Goal: Obtain resource: Download file/media

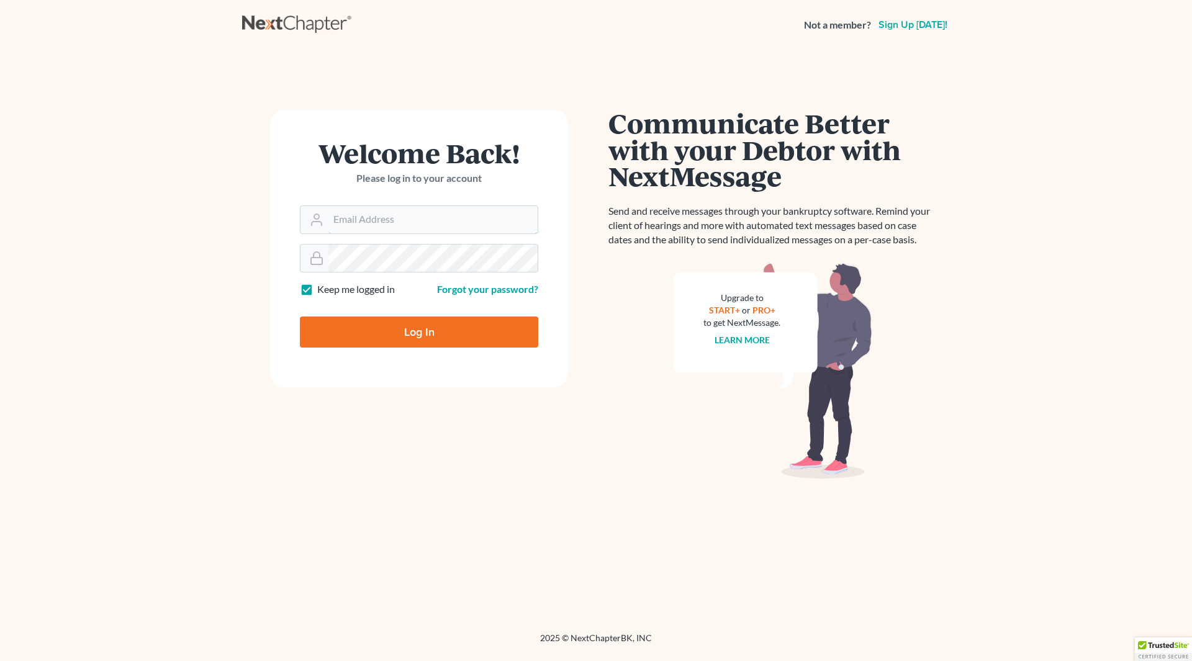
type input "[PERSON_NAME][EMAIL_ADDRESS][DOMAIN_NAME]"
click at [454, 327] on input "Log In" at bounding box center [419, 332] width 238 height 31
type input "Thinking..."
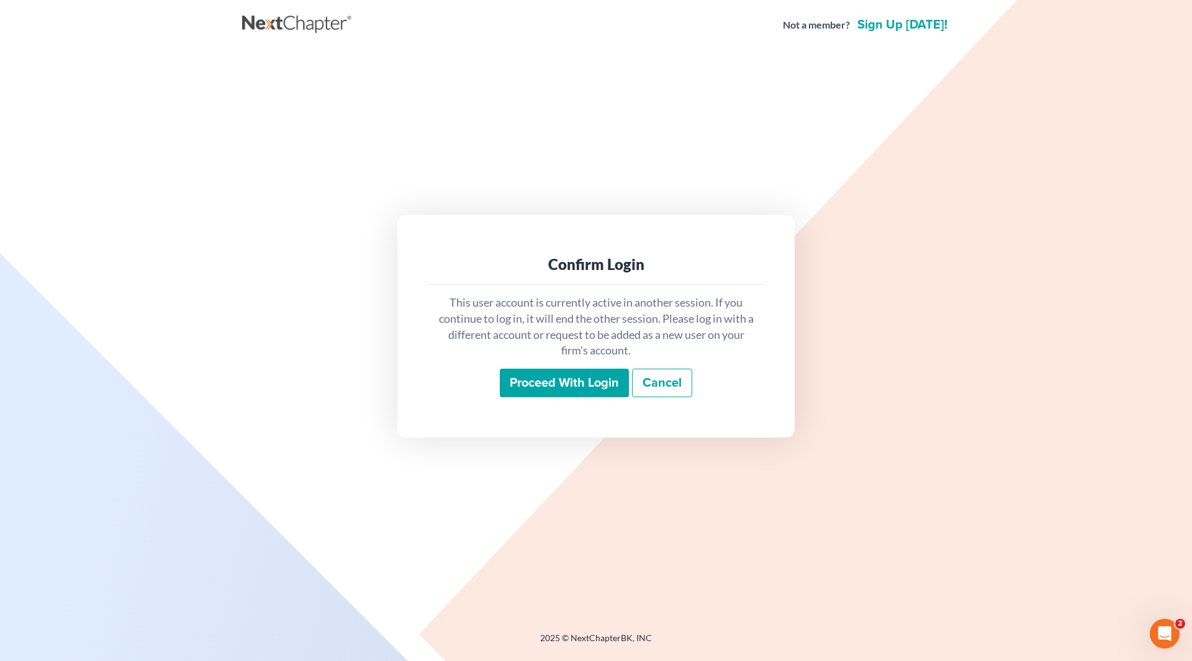
click at [547, 384] on input "Proceed with login" at bounding box center [564, 383] width 129 height 29
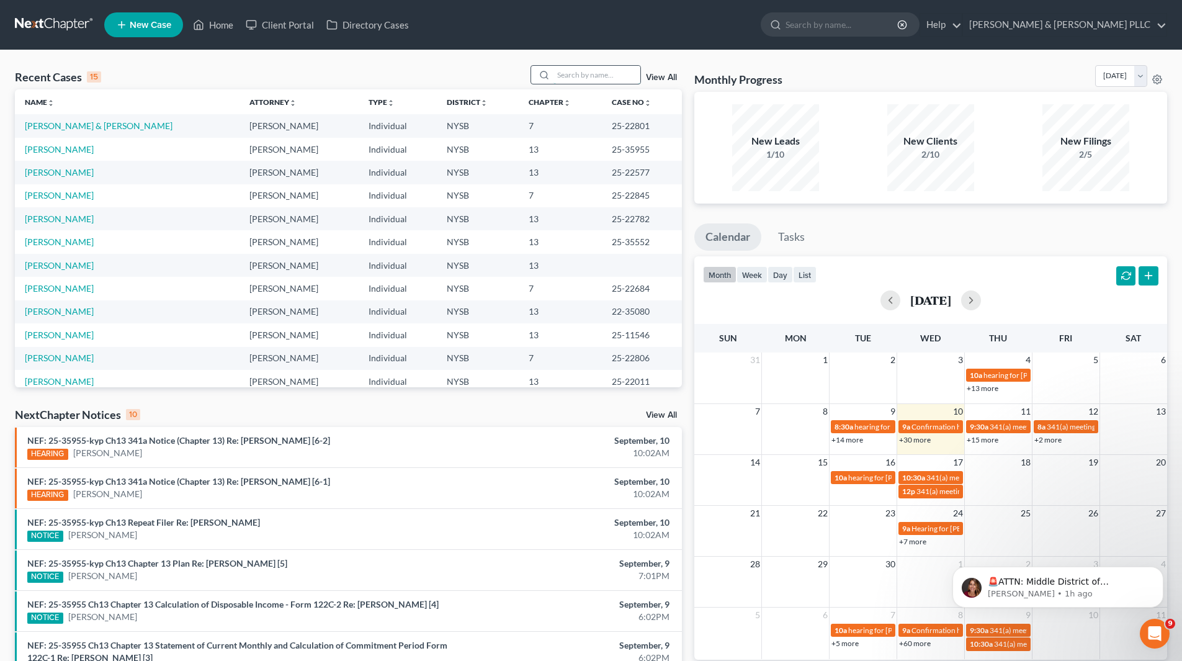
click at [626, 74] on input "search" at bounding box center [597, 75] width 87 height 18
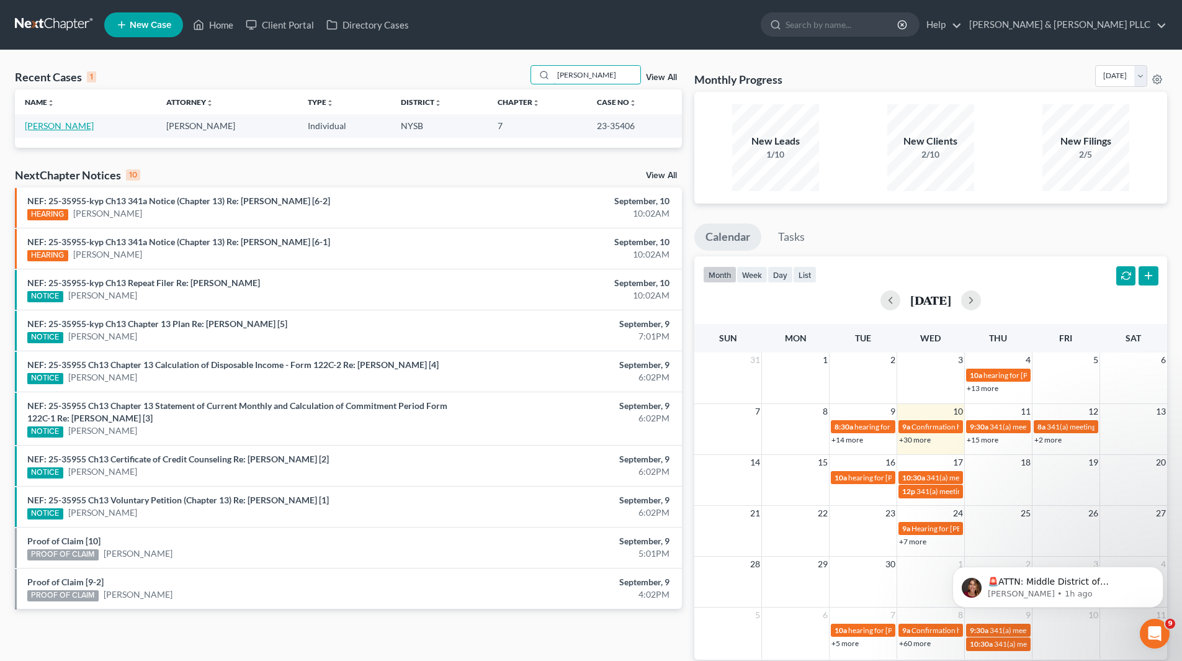
type input "[PERSON_NAME]"
click at [53, 126] on link "[PERSON_NAME]" at bounding box center [59, 125] width 69 height 11
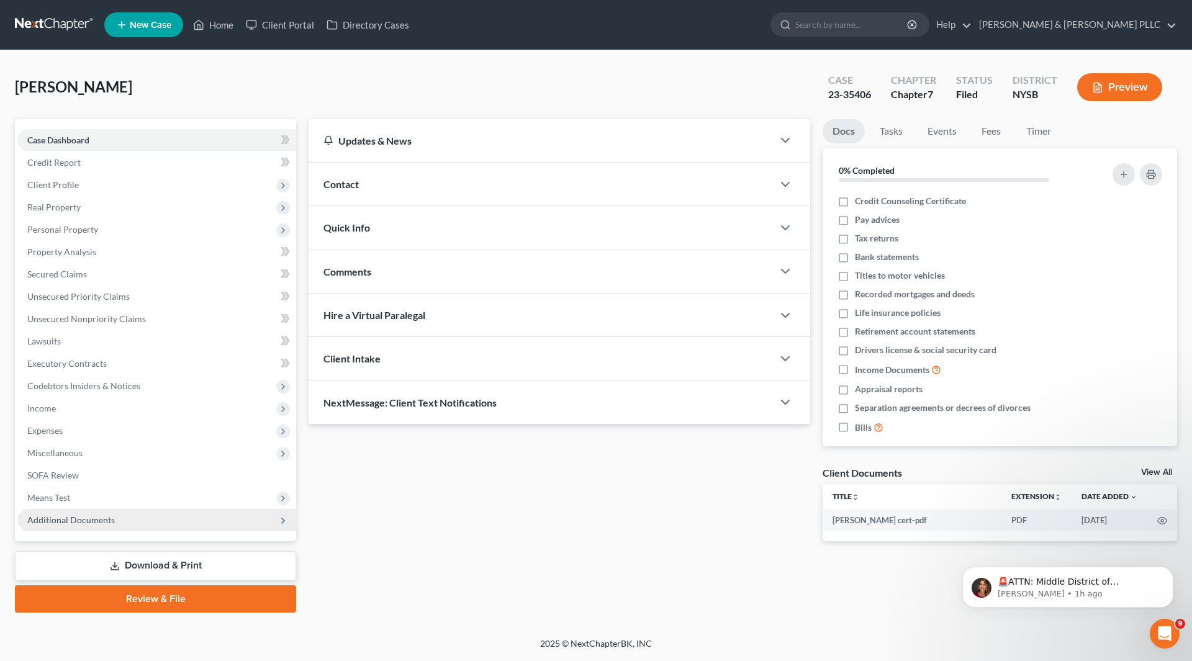
click at [65, 523] on span "Additional Documents" at bounding box center [71, 520] width 88 height 11
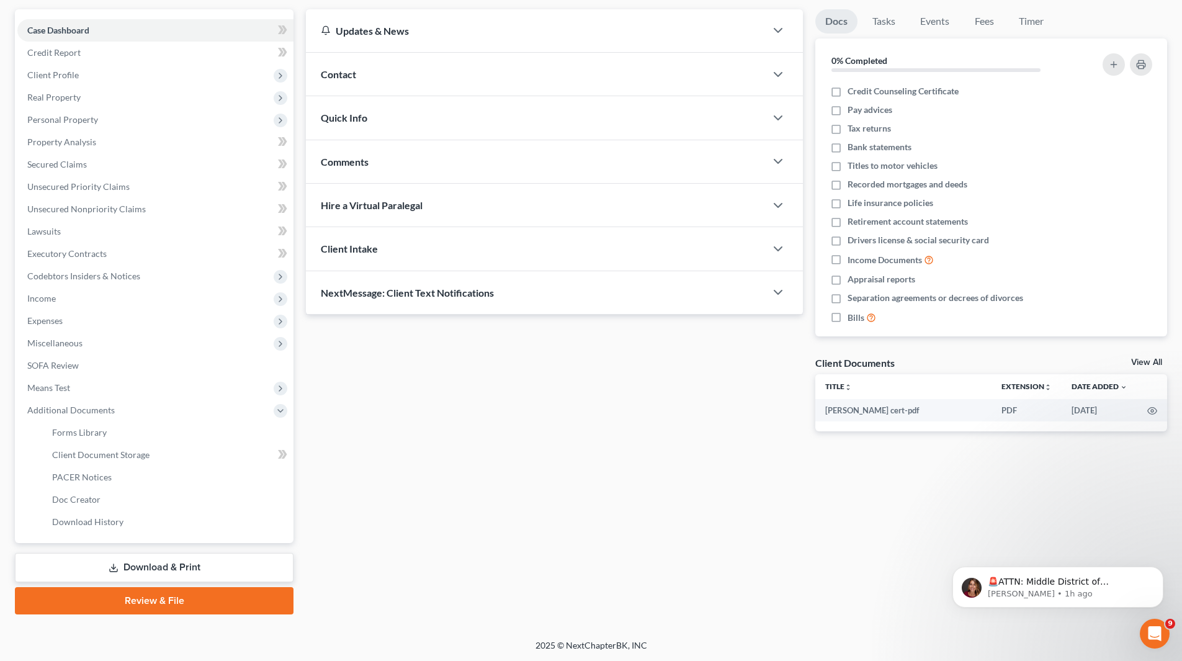
scroll to position [110, 0]
click at [110, 475] on span "PACER Notices" at bounding box center [82, 476] width 60 height 11
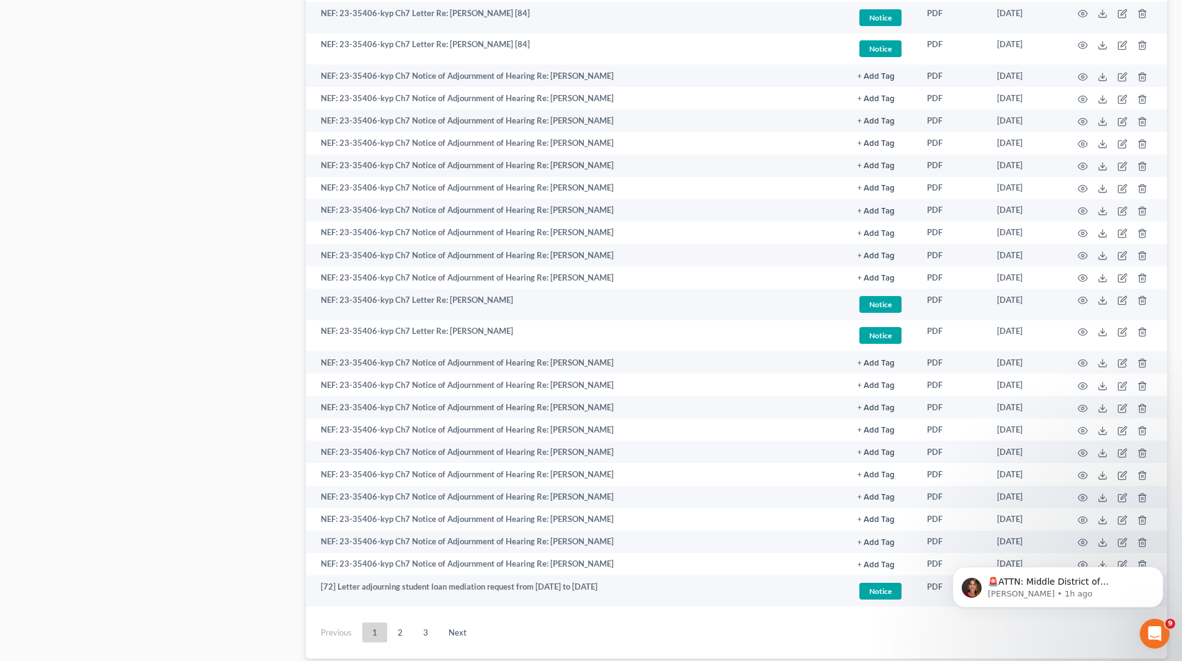
scroll to position [1490, 0]
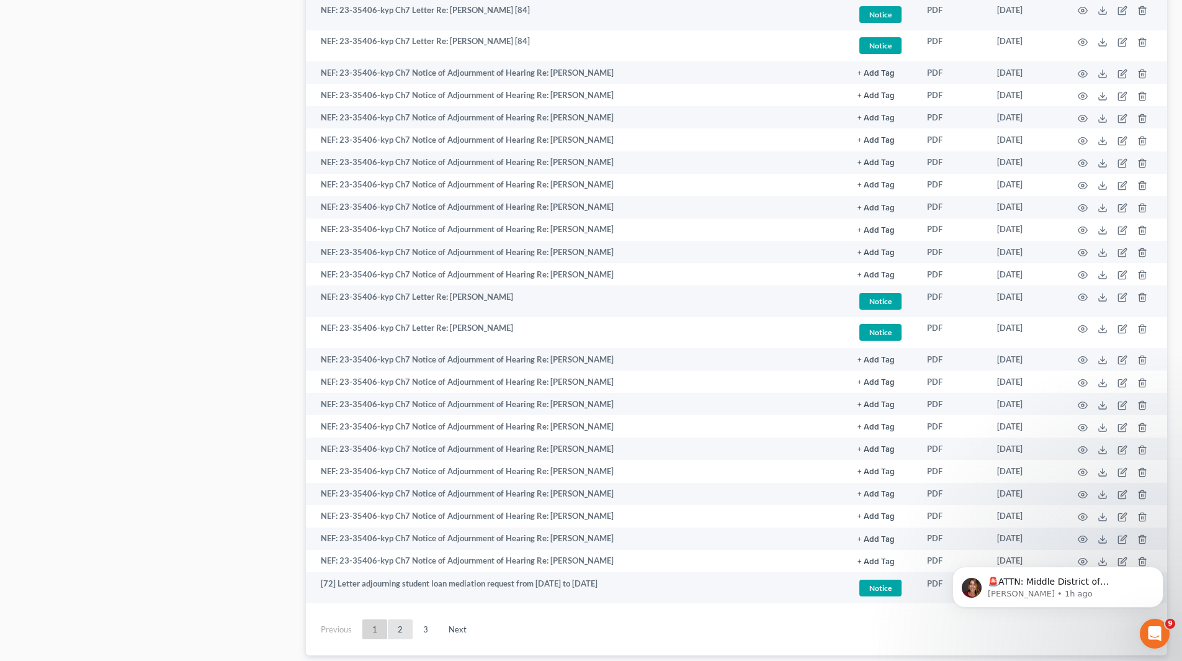
click at [402, 626] on link "2" at bounding box center [400, 629] width 25 height 20
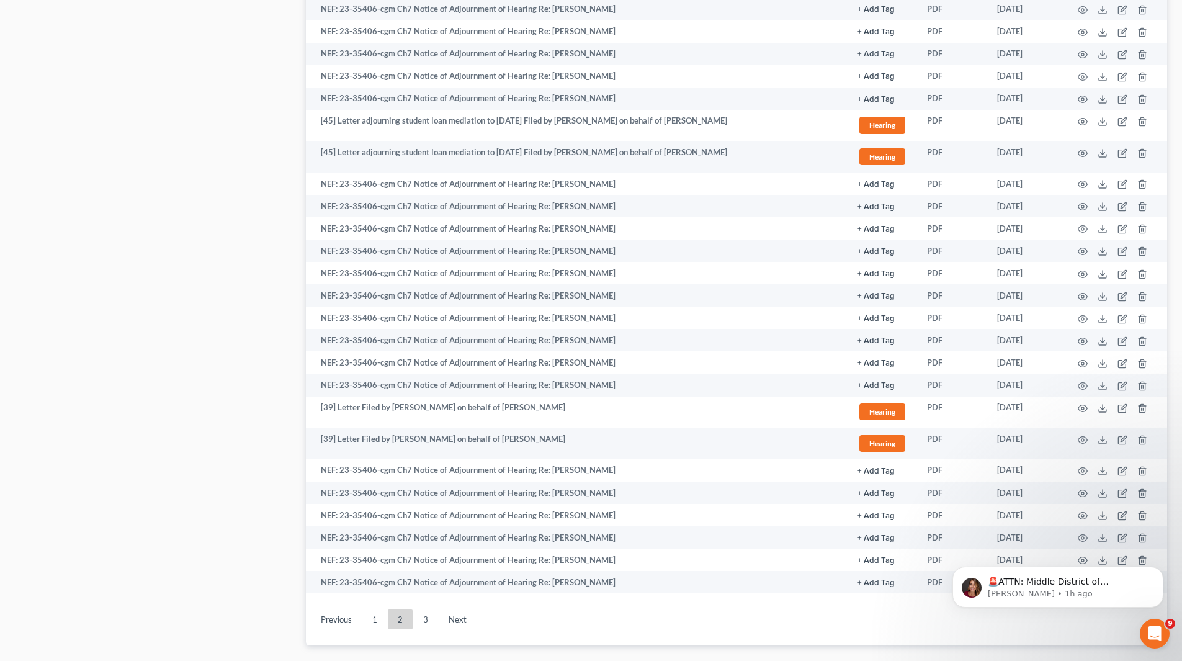
scroll to position [1625, 0]
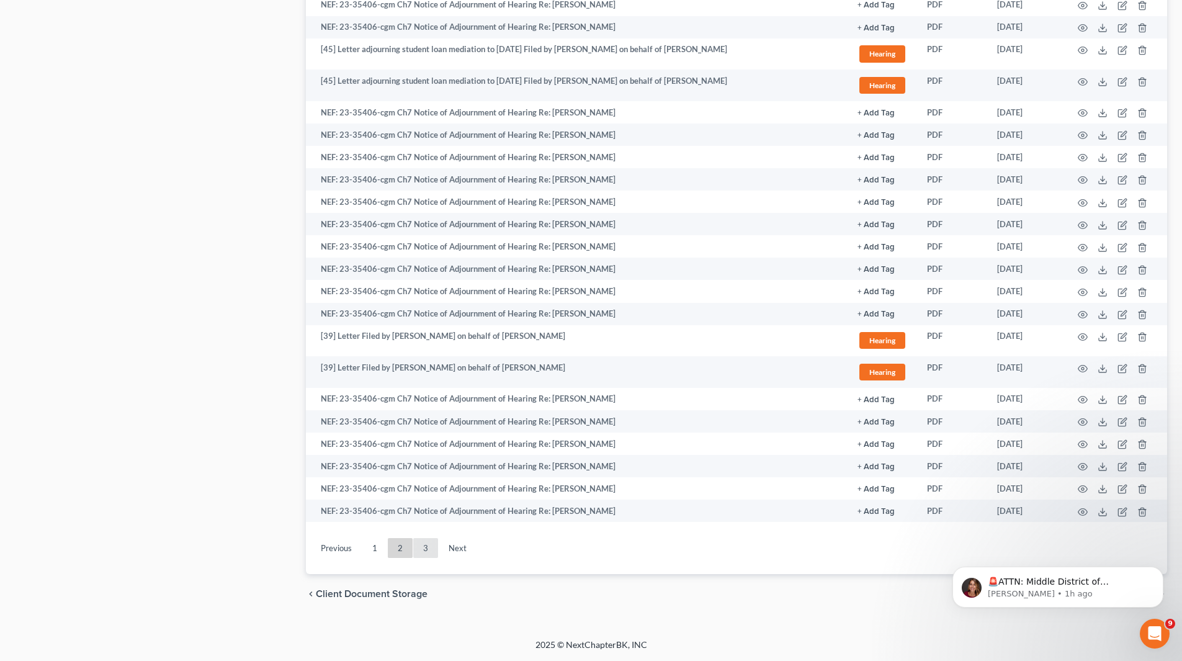
click at [431, 554] on link "3" at bounding box center [425, 548] width 25 height 20
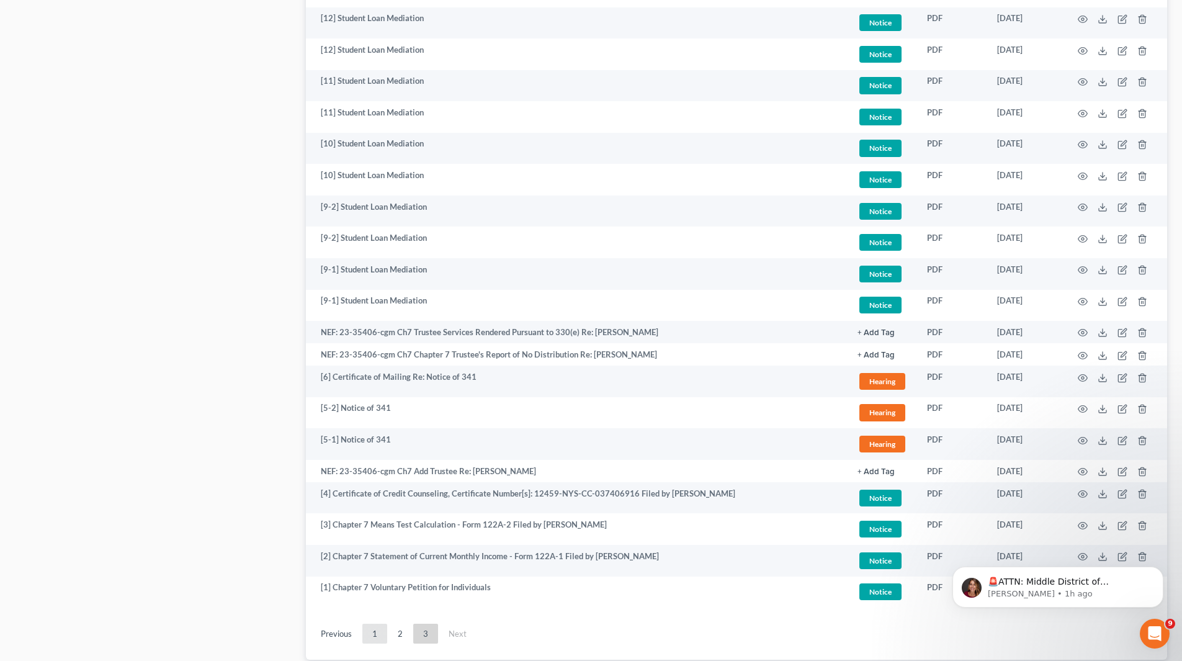
click at [380, 634] on link "1" at bounding box center [374, 634] width 25 height 20
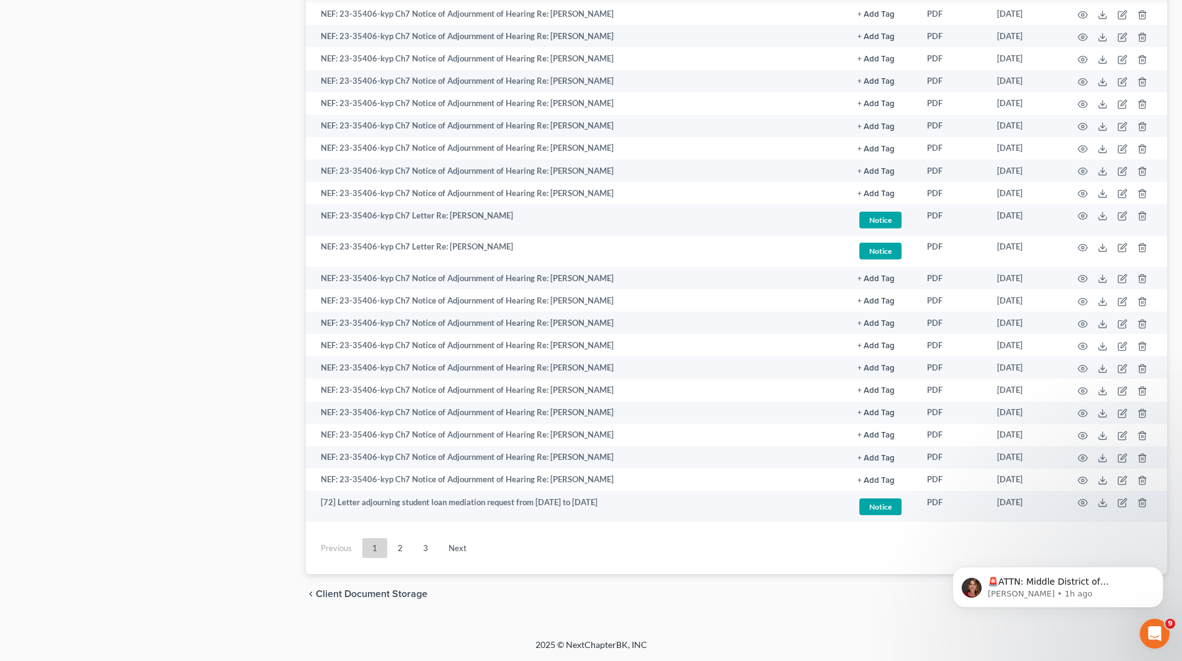
scroll to position [1571, 0]
click at [404, 552] on link "2" at bounding box center [400, 548] width 25 height 20
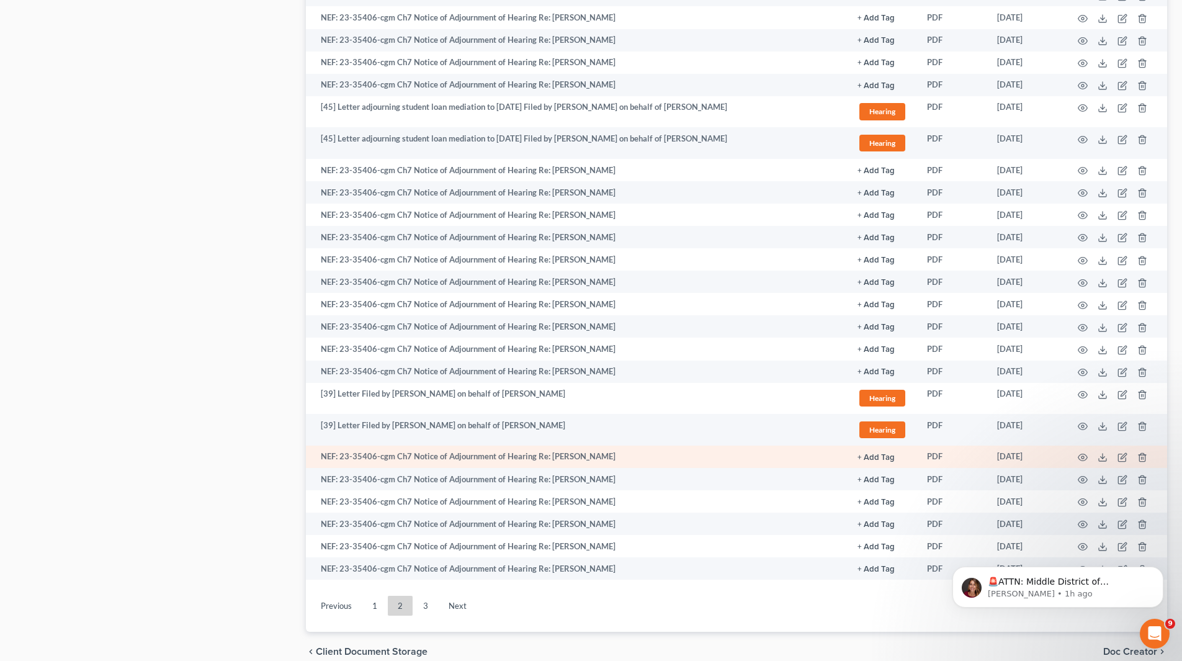
scroll to position [1625, 0]
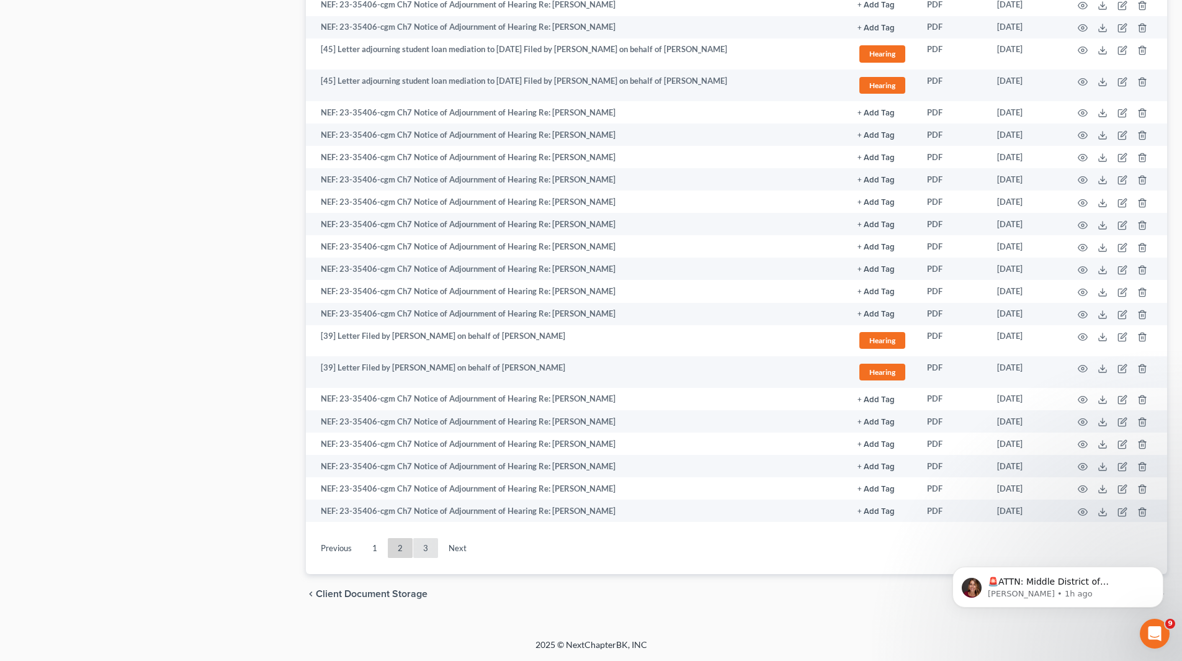
click at [425, 547] on link "3" at bounding box center [425, 548] width 25 height 20
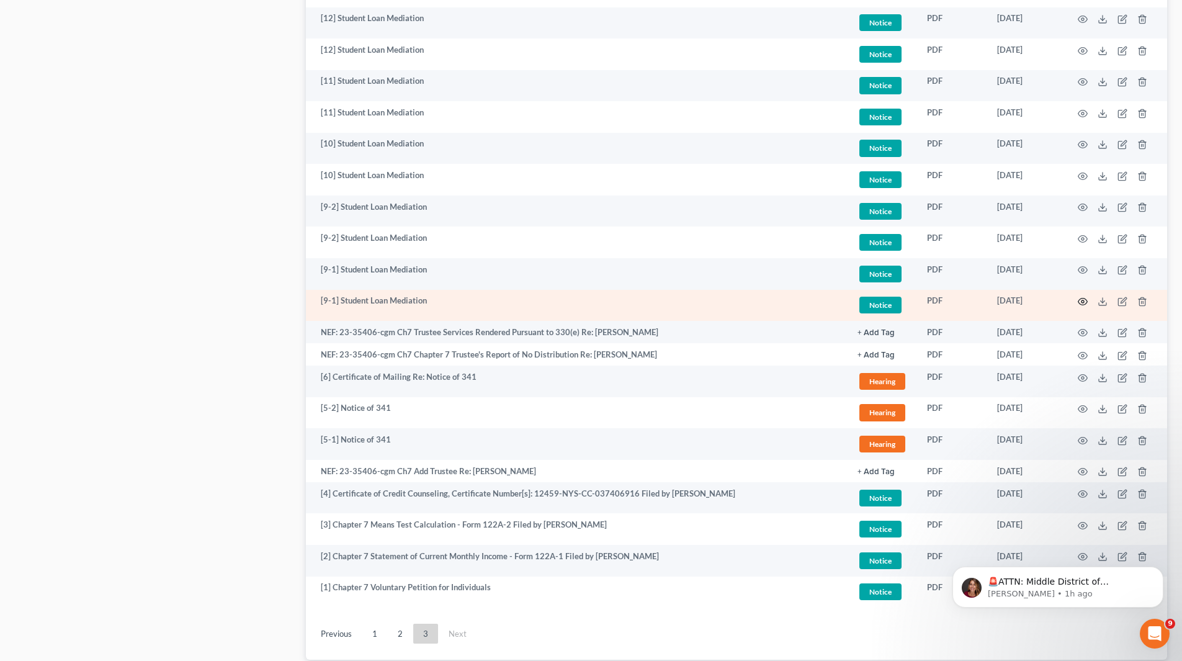
click at [1081, 299] on icon "button" at bounding box center [1083, 302] width 10 height 10
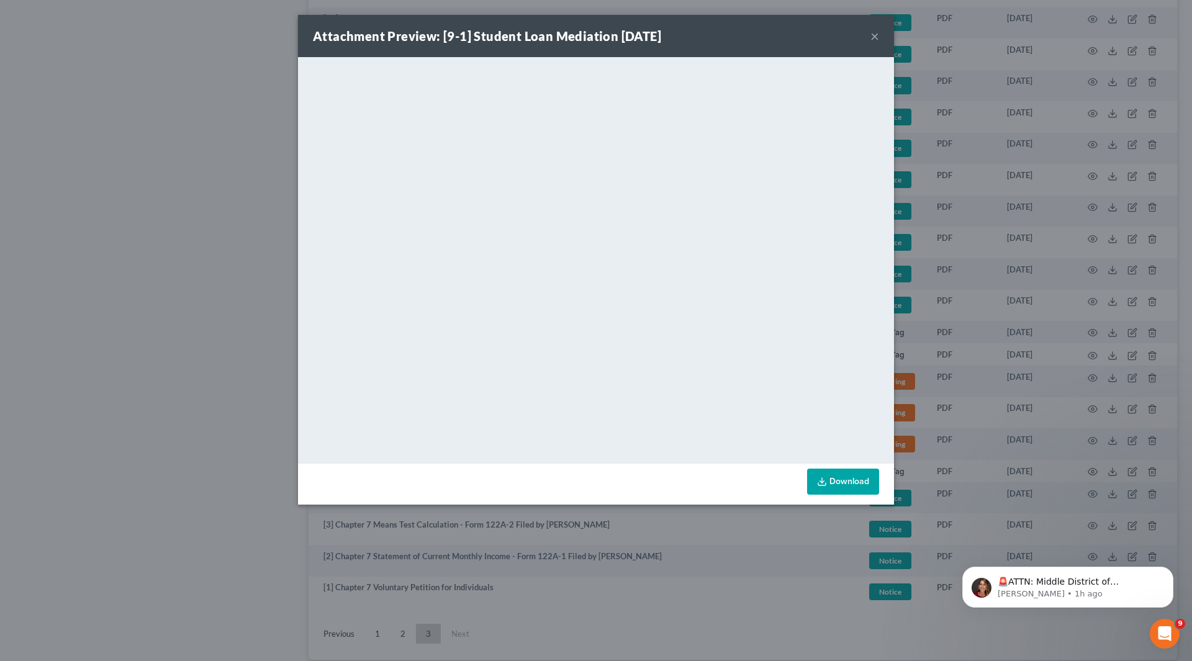
click at [872, 38] on button "×" at bounding box center [874, 36] width 9 height 15
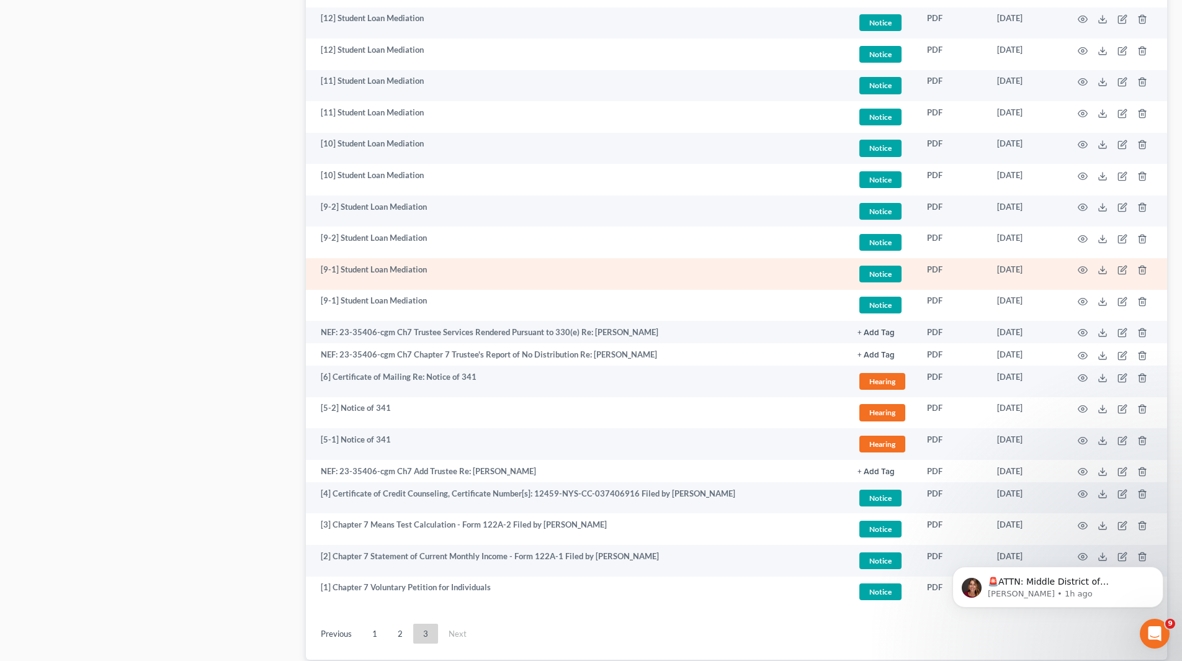
click at [1081, 263] on td at bounding box center [1115, 274] width 104 height 32
click at [1083, 269] on circle "button" at bounding box center [1083, 270] width 2 height 2
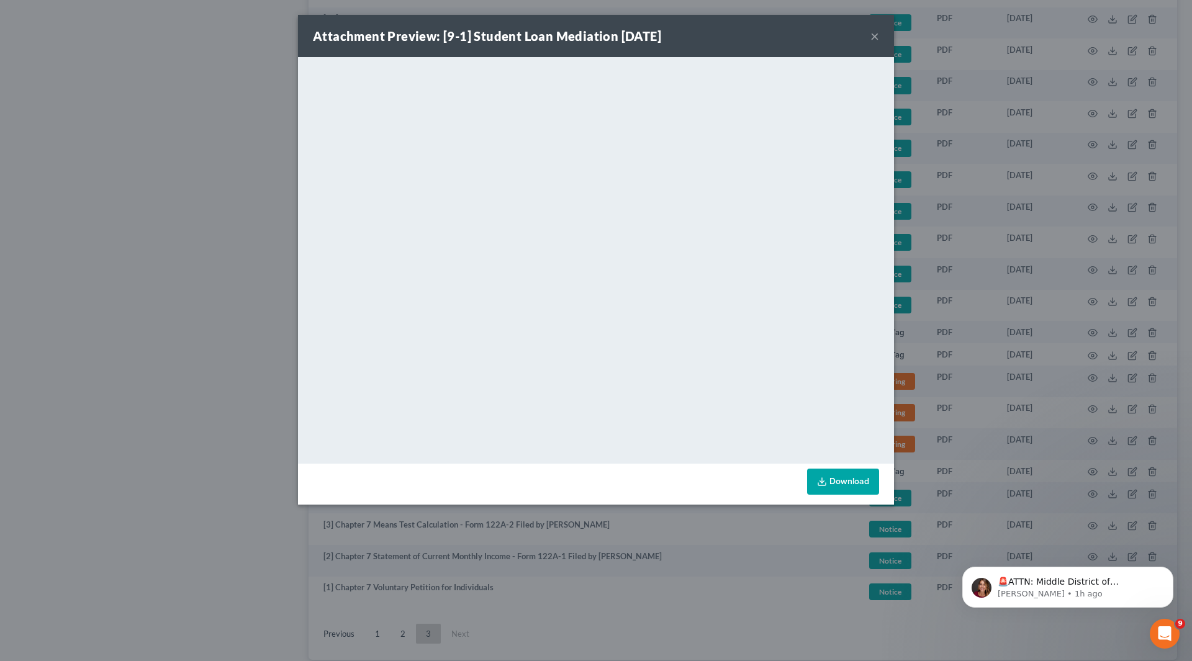
click at [874, 37] on button "×" at bounding box center [874, 36] width 9 height 15
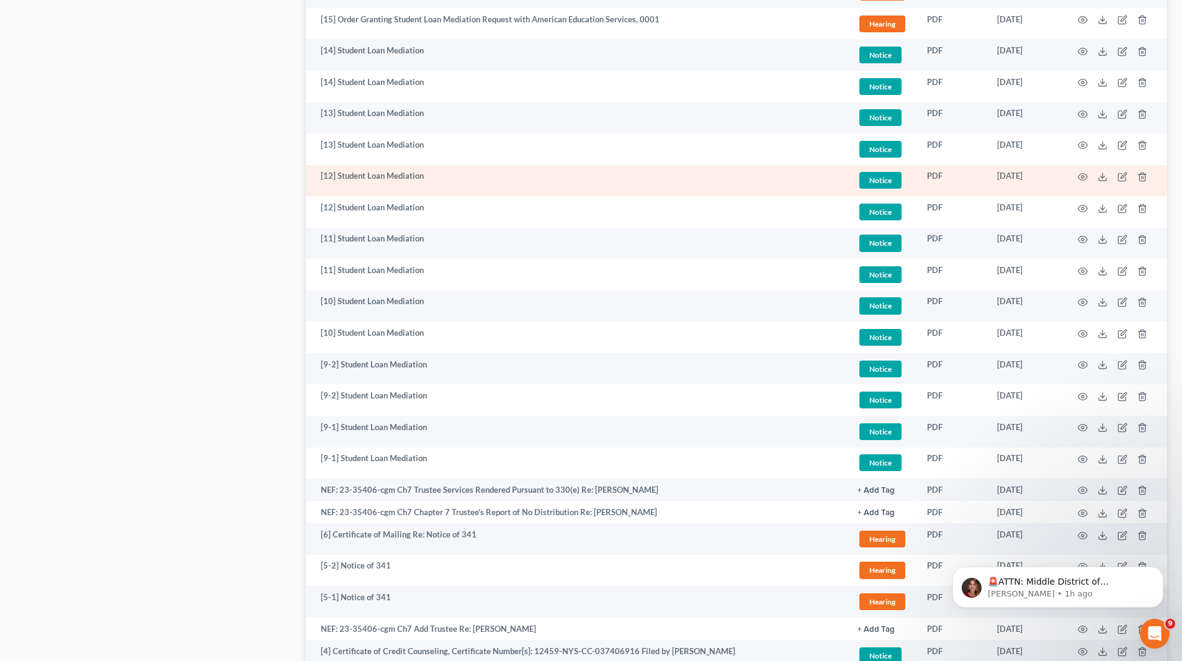
scroll to position [1377, 0]
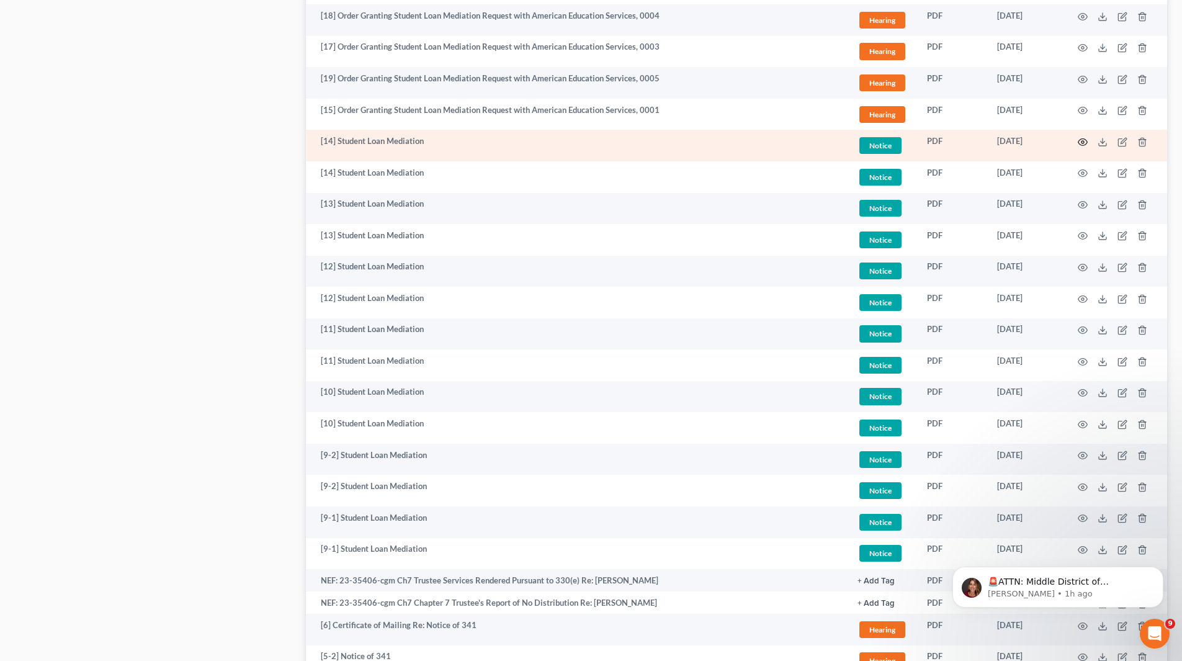
click at [1085, 137] on icon "button" at bounding box center [1083, 142] width 10 height 10
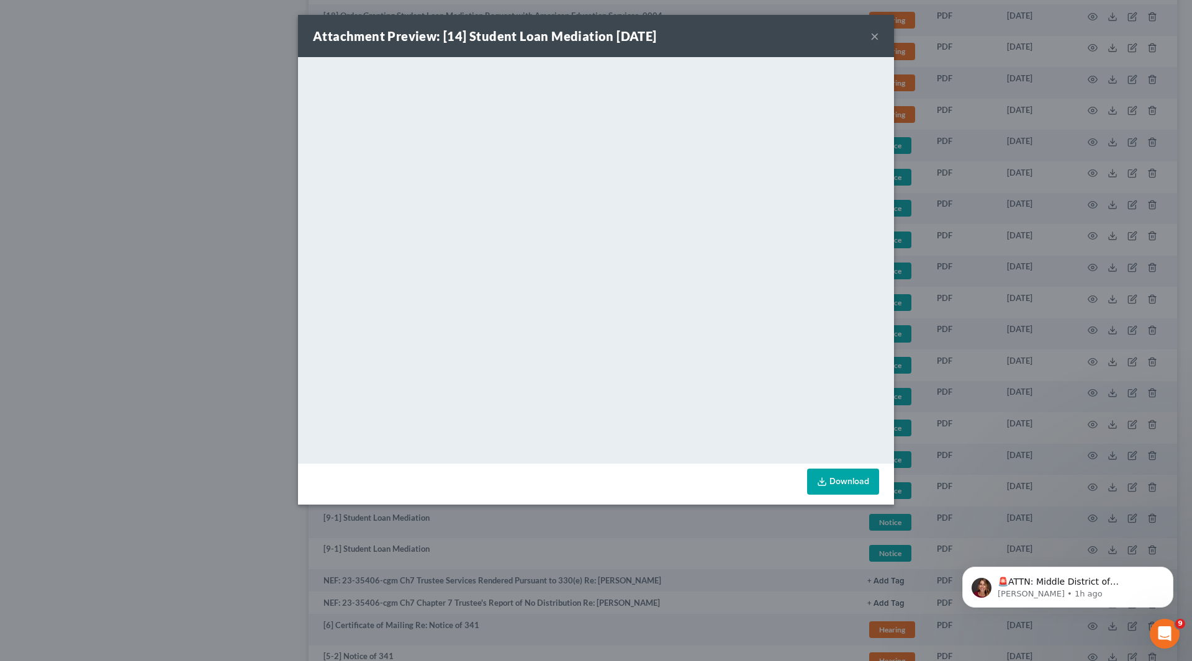
click at [876, 34] on button "×" at bounding box center [874, 36] width 9 height 15
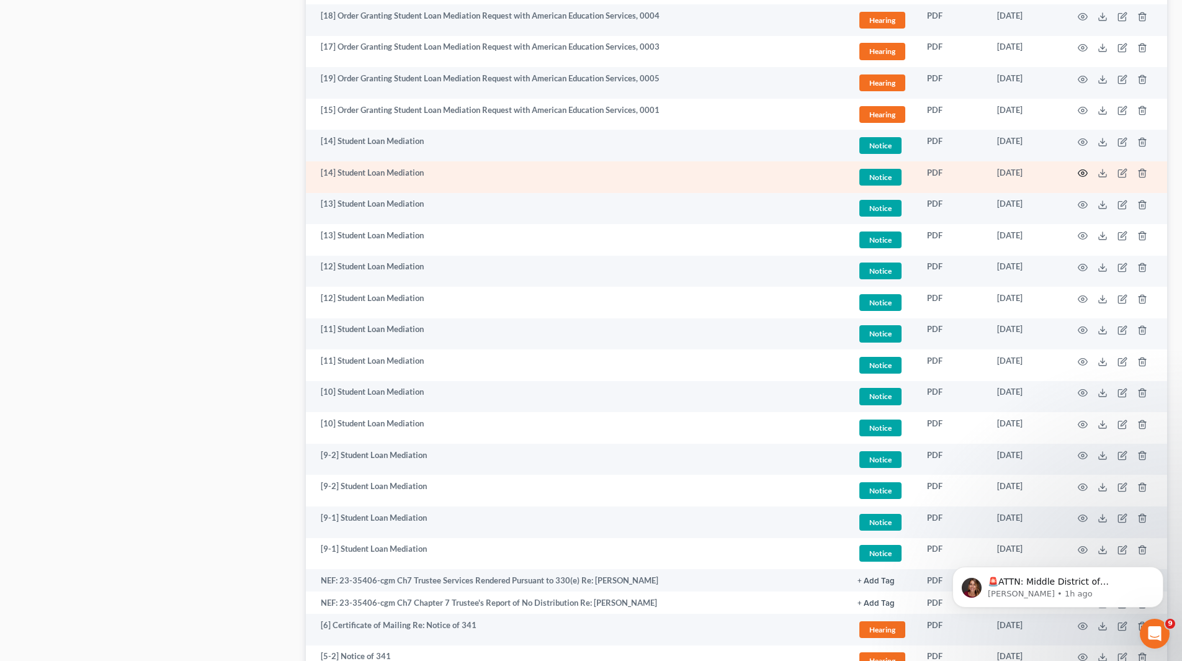
click at [1087, 170] on icon "button" at bounding box center [1083, 173] width 10 height 10
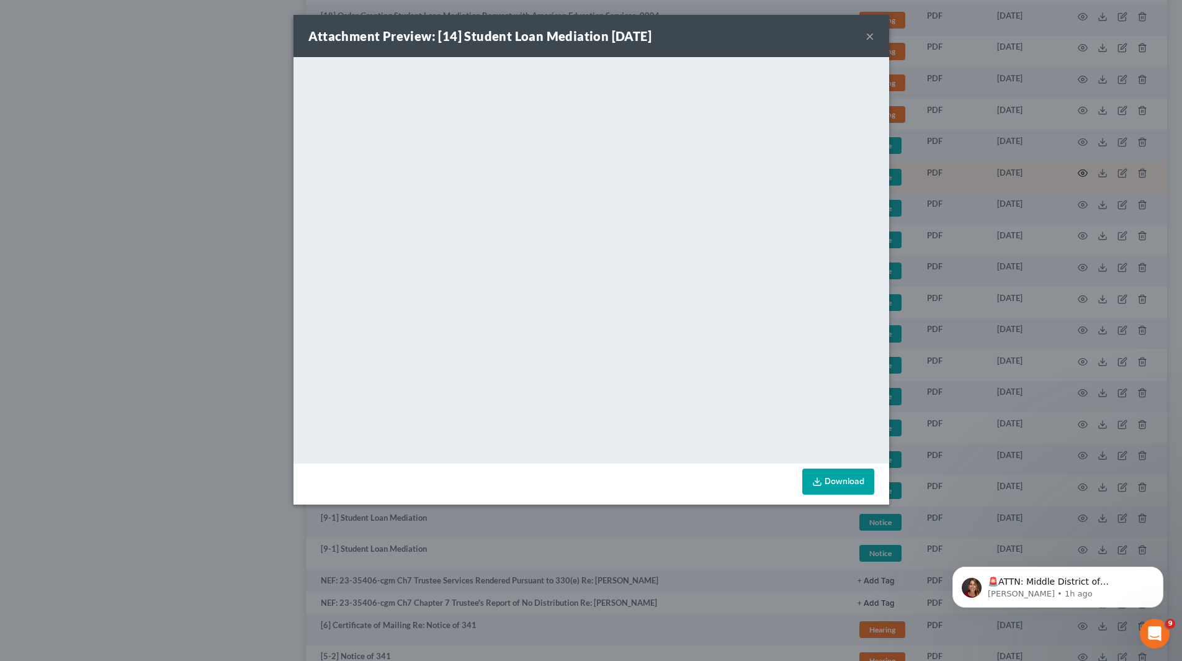
click at [1087, 170] on div "Attachment Preview: [14] Student Loan Mediation 07/03/2023 × <object ng-attr-da…" at bounding box center [591, 330] width 1182 height 661
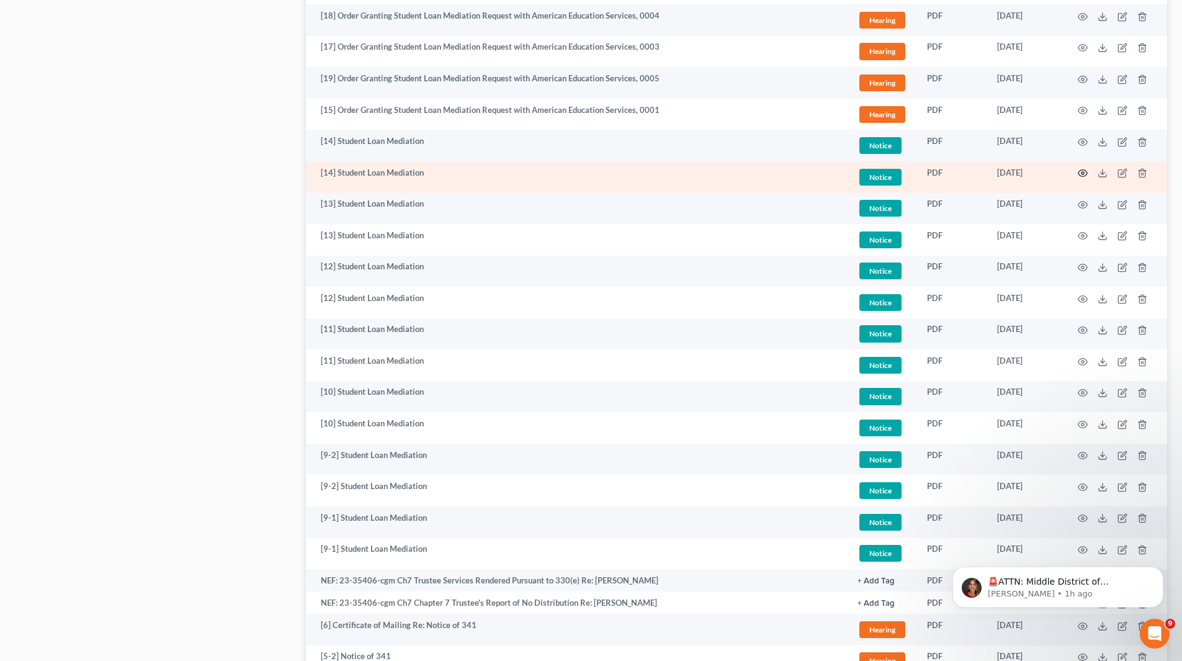
click at [1085, 170] on icon "button" at bounding box center [1083, 173] width 9 height 7
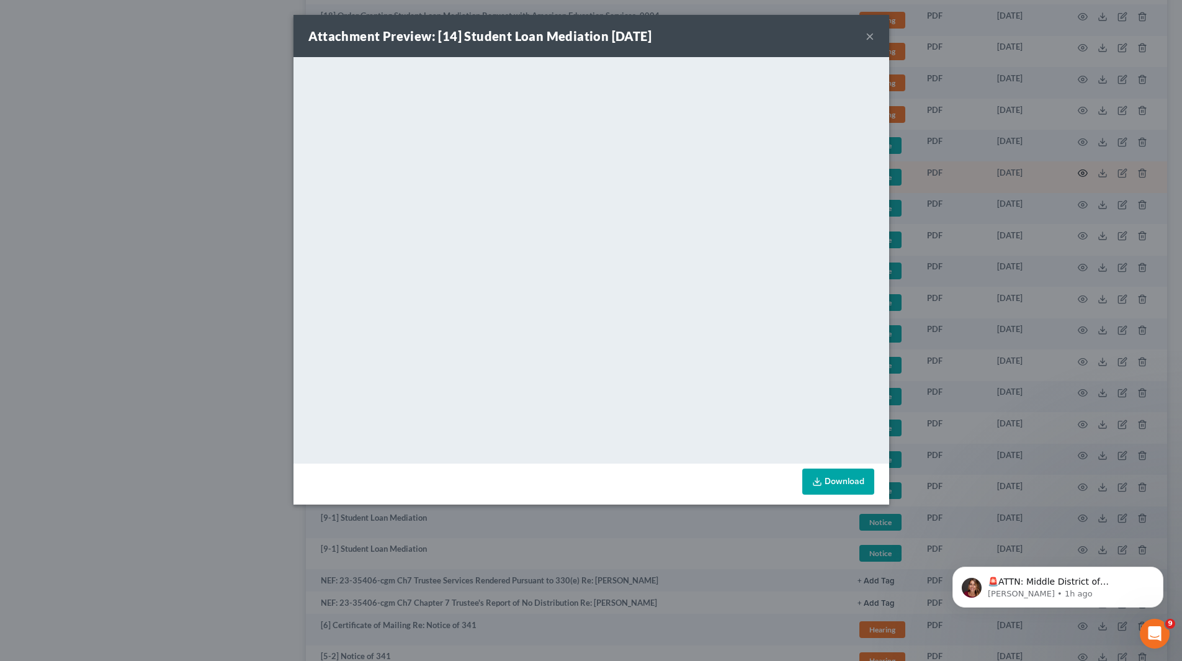
click at [1085, 170] on div "Attachment Preview: [14] Student Loan Mediation 07/03/2023 × <object ng-attr-da…" at bounding box center [591, 330] width 1182 height 661
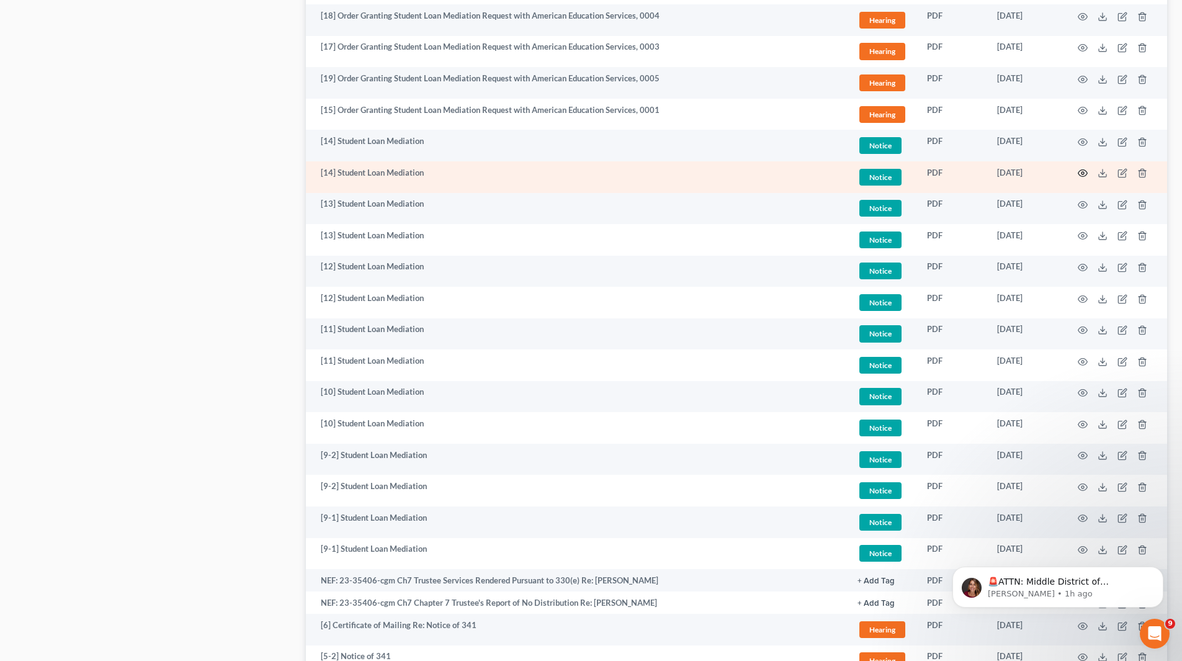
click at [1085, 170] on icon "button" at bounding box center [1083, 173] width 9 height 7
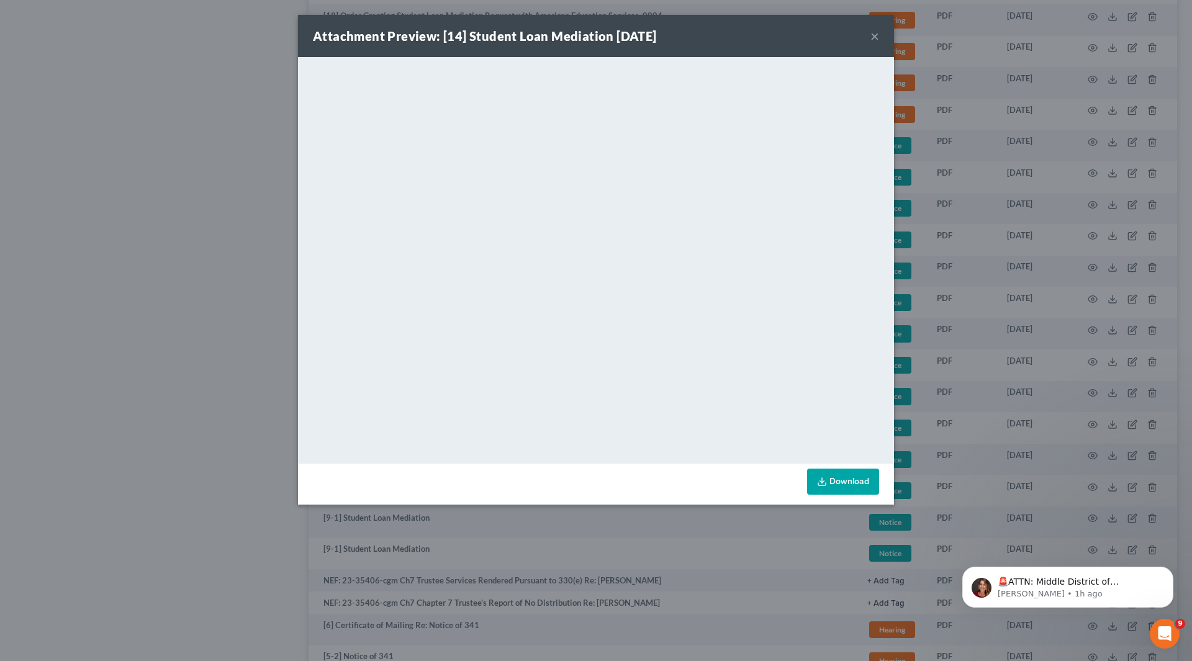
click at [877, 38] on button "×" at bounding box center [874, 36] width 9 height 15
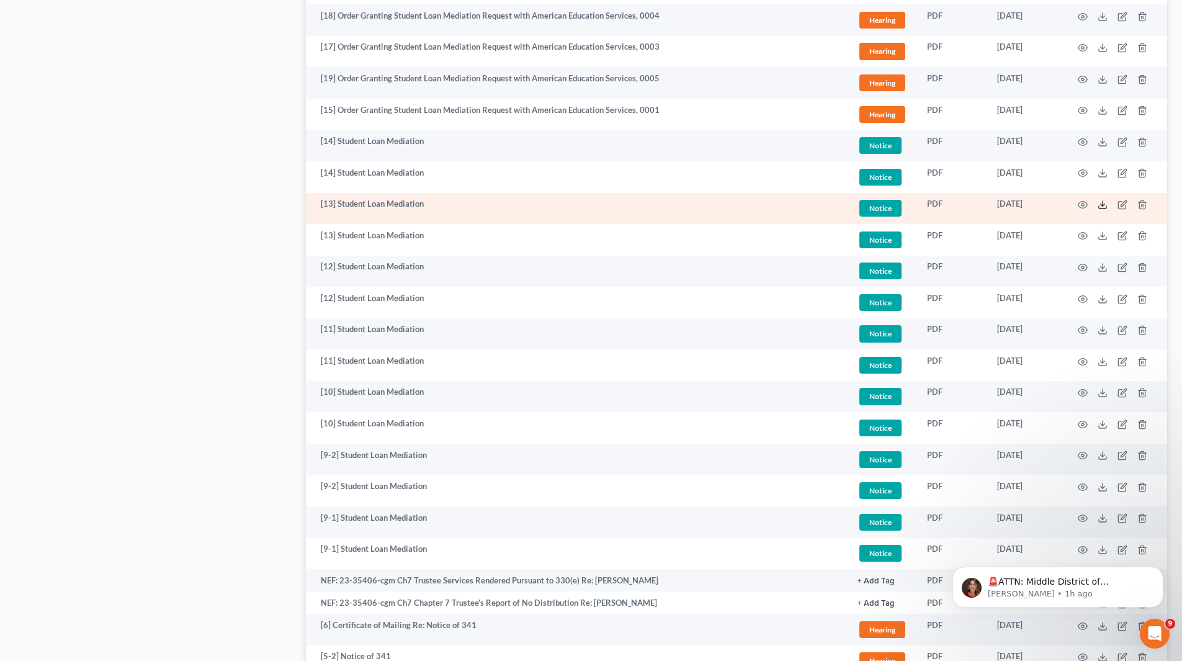
click at [1100, 203] on icon at bounding box center [1103, 205] width 10 height 10
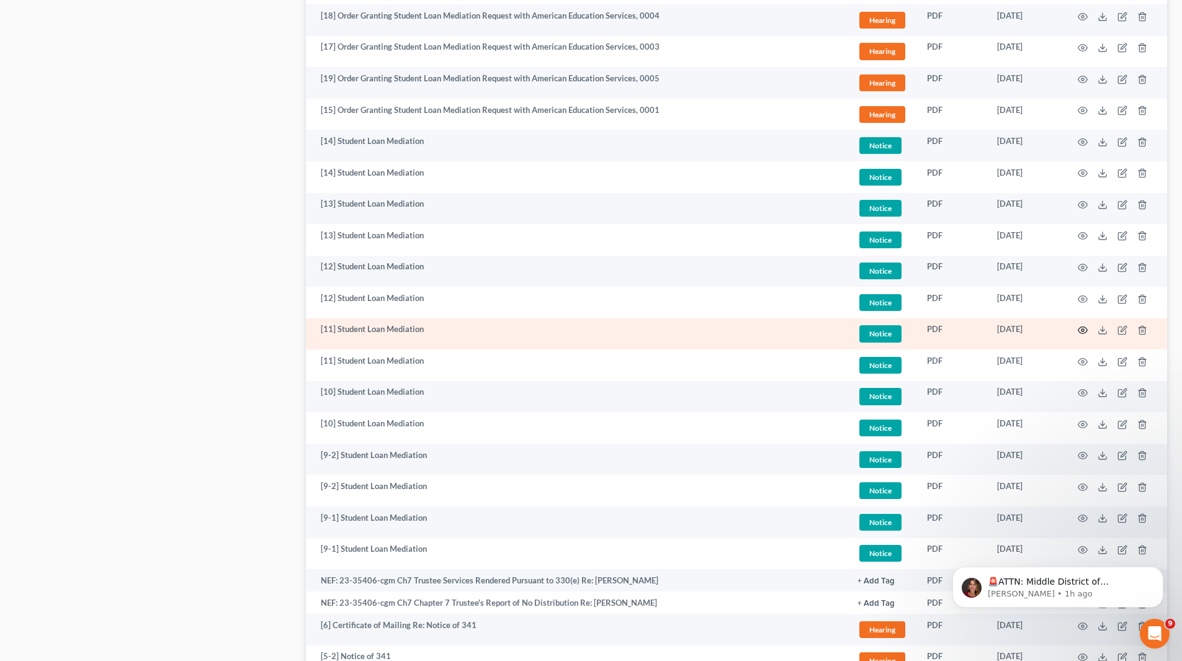
click at [1085, 327] on icon "button" at bounding box center [1083, 330] width 10 height 10
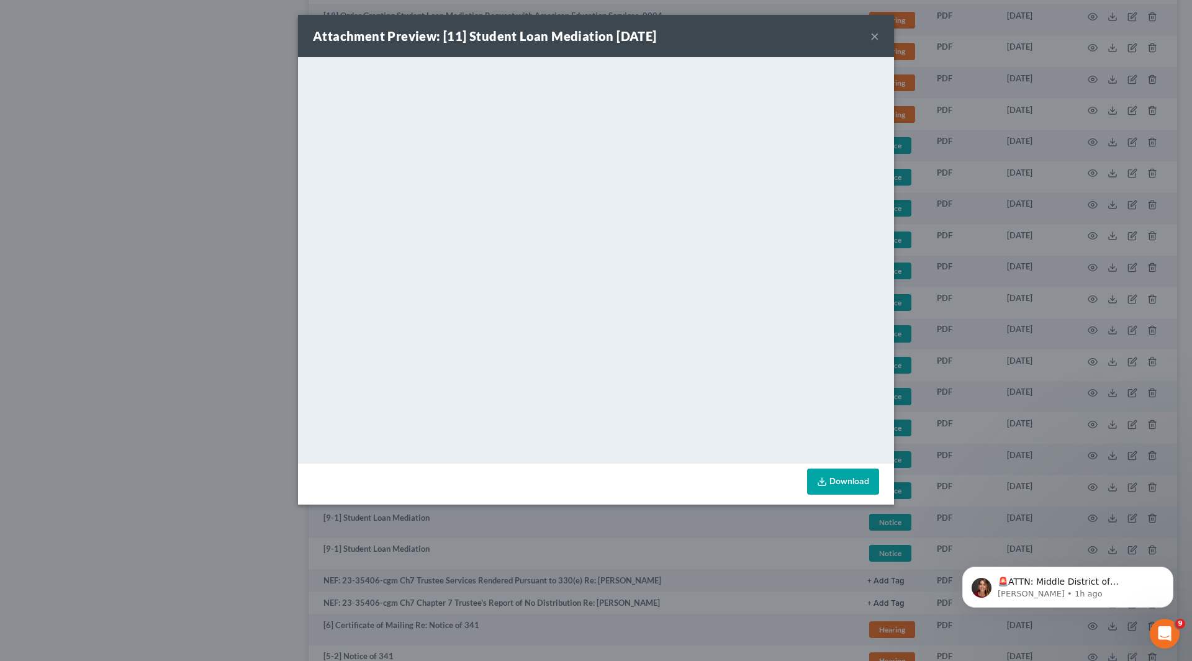
click at [877, 34] on button "×" at bounding box center [874, 36] width 9 height 15
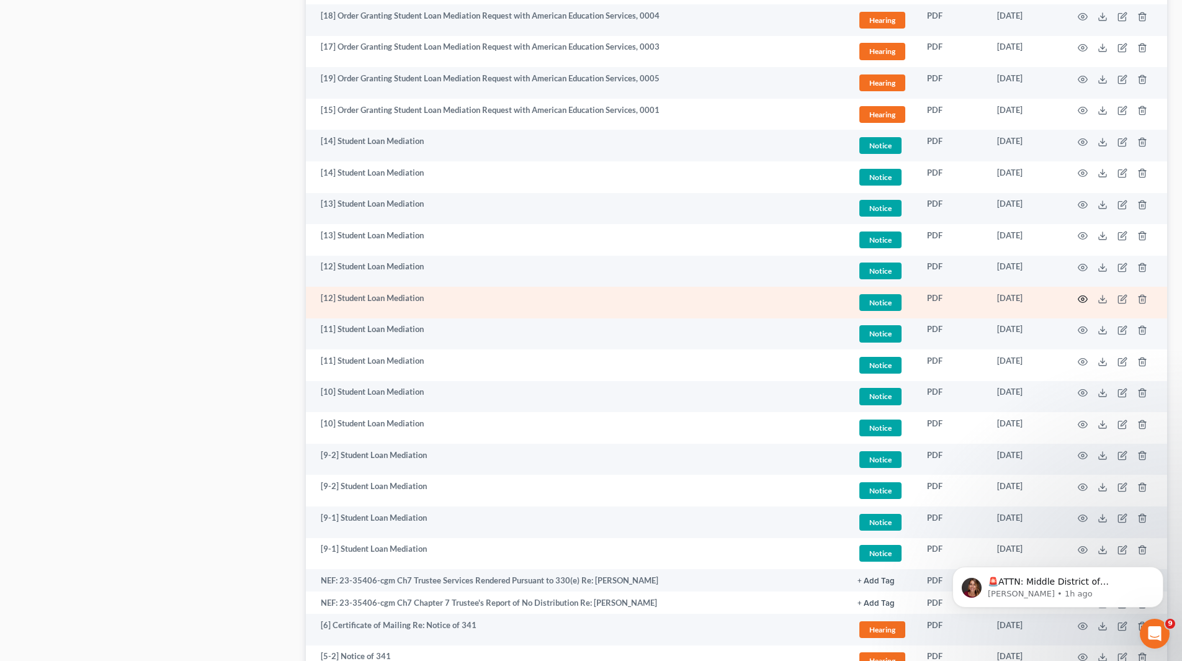
click at [1079, 298] on icon "button" at bounding box center [1083, 299] width 10 height 10
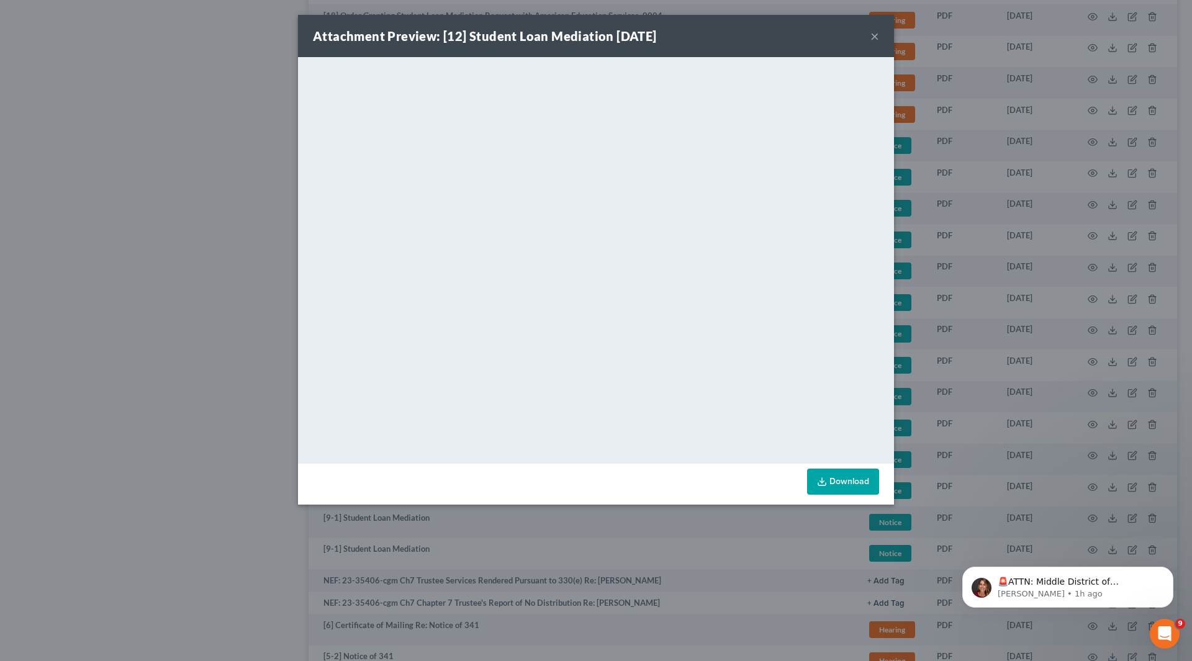
click at [873, 36] on button "×" at bounding box center [874, 36] width 9 height 15
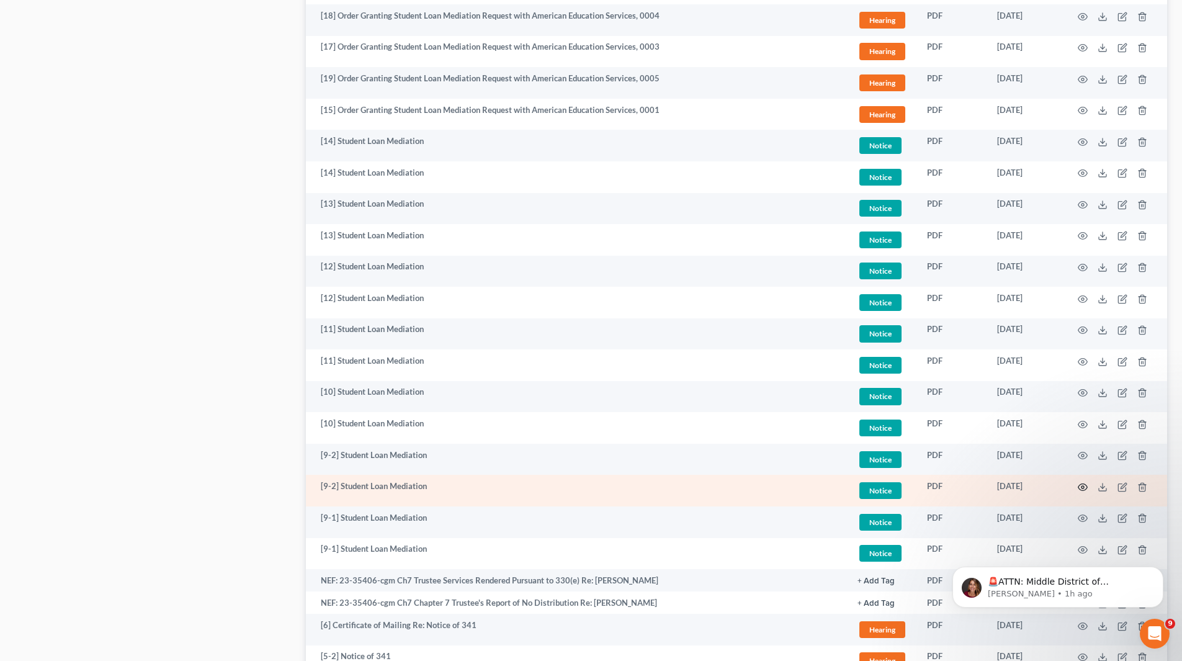
click at [1081, 485] on icon "button" at bounding box center [1083, 486] width 9 height 7
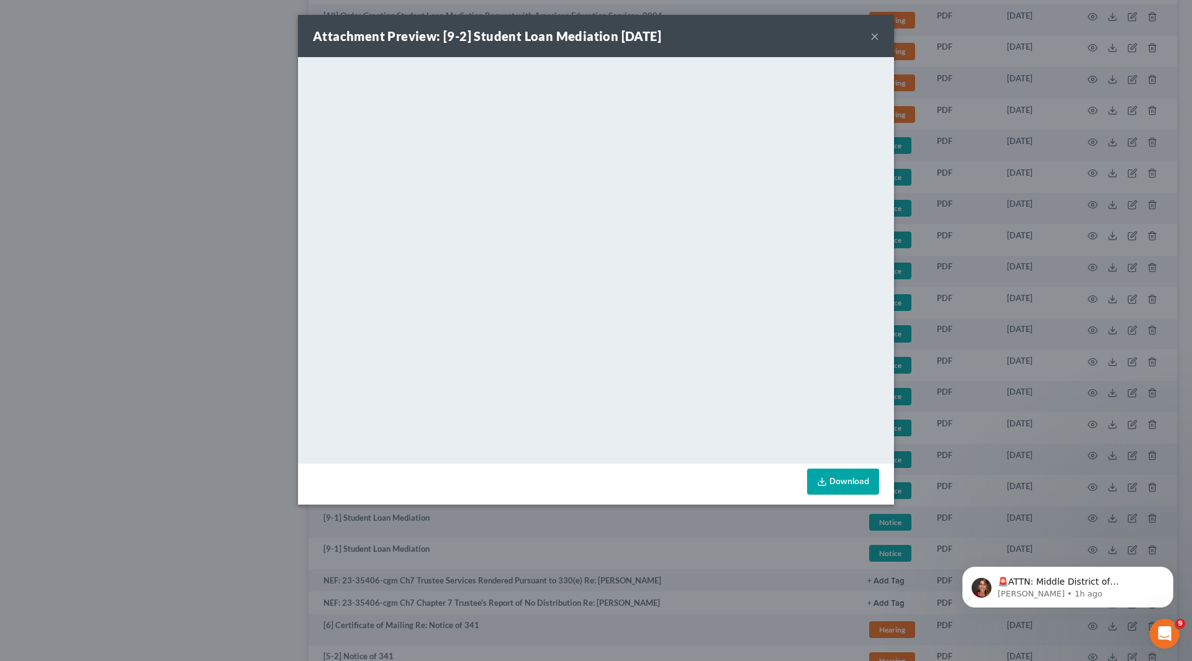
click at [871, 36] on button "×" at bounding box center [874, 36] width 9 height 15
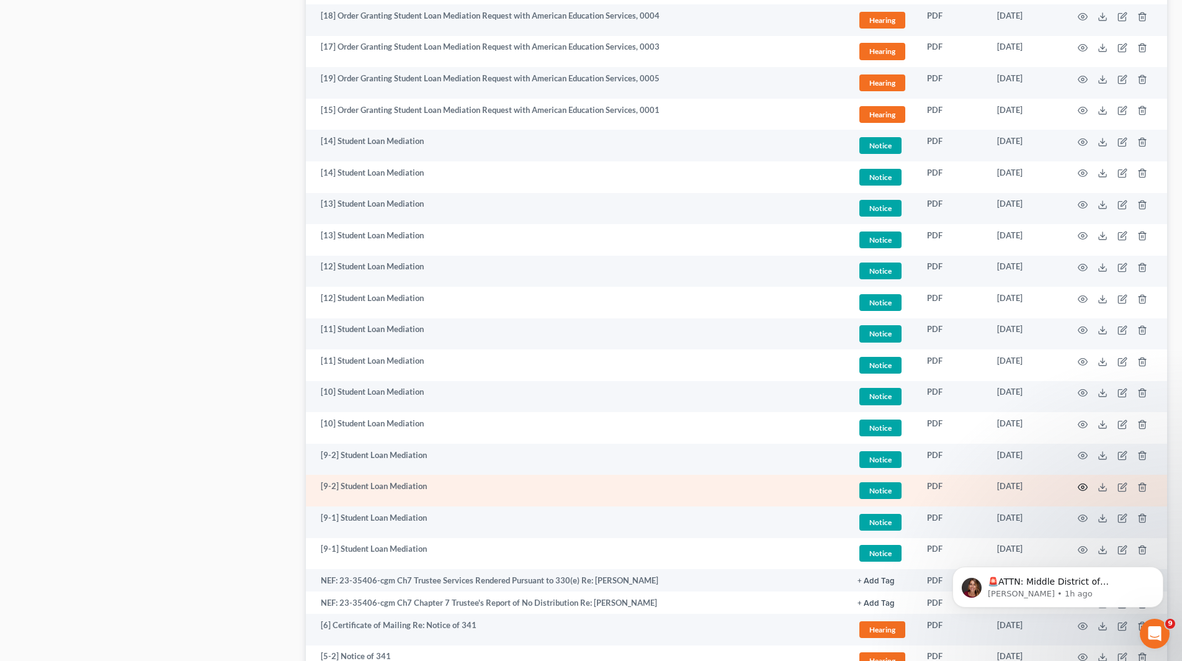
click at [1079, 483] on icon "button" at bounding box center [1083, 487] width 10 height 10
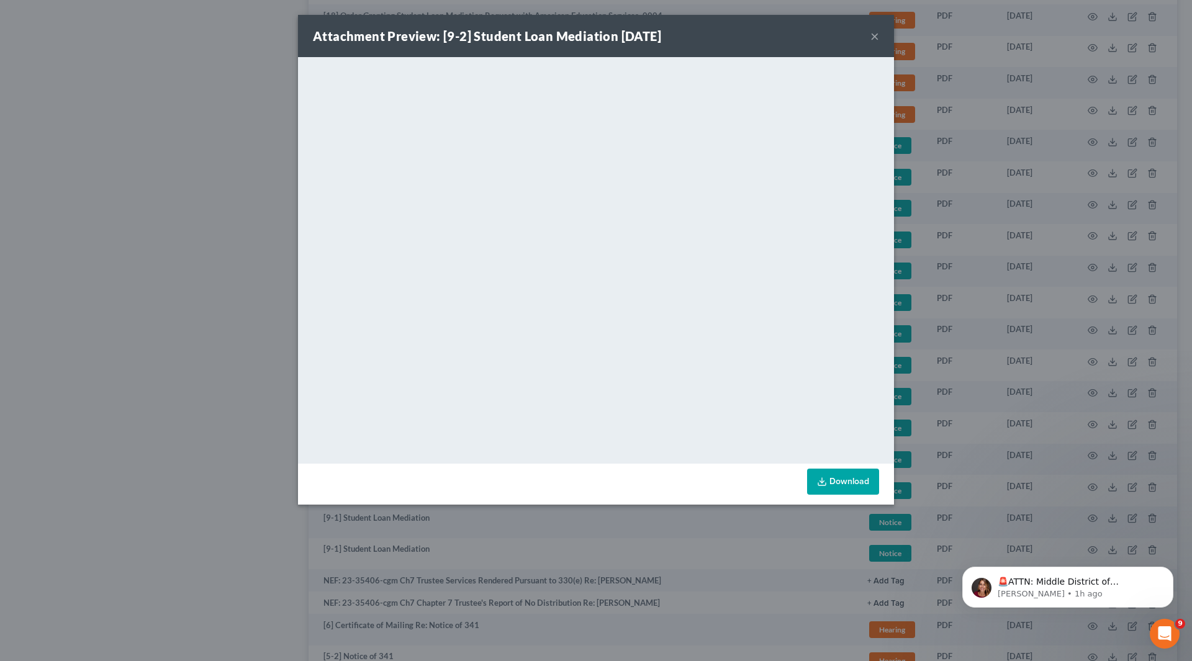
click at [877, 37] on button "×" at bounding box center [874, 36] width 9 height 15
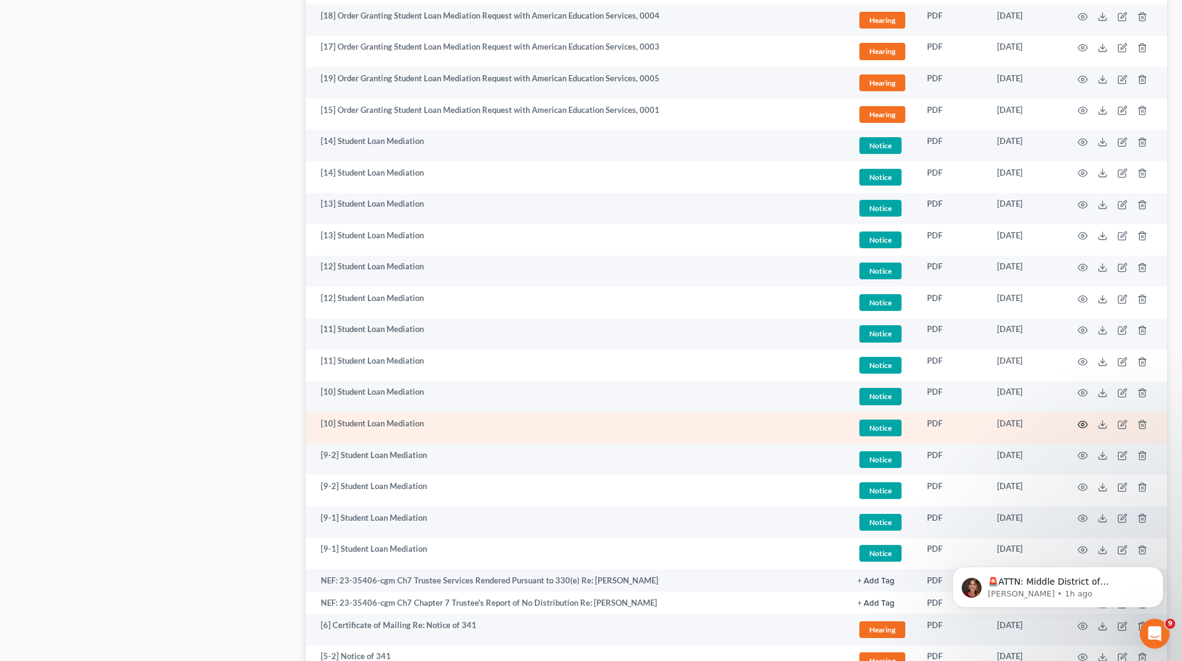
click at [1085, 425] on icon "button" at bounding box center [1083, 425] width 10 height 10
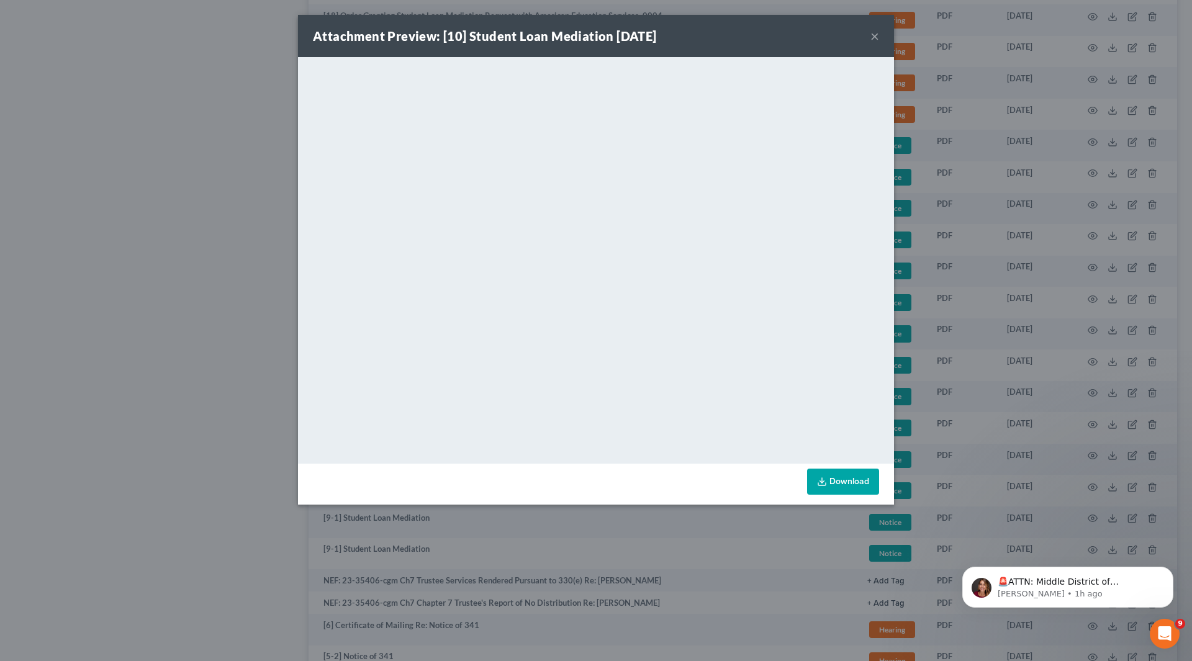
click at [873, 30] on button "×" at bounding box center [874, 36] width 9 height 15
